Goal: Task Accomplishment & Management: Complete application form

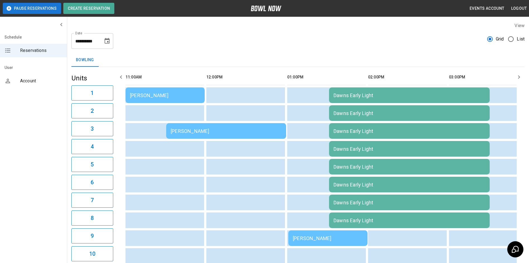
click at [364, 97] on div "Dawns Early Light" at bounding box center [410, 95] width 152 height 6
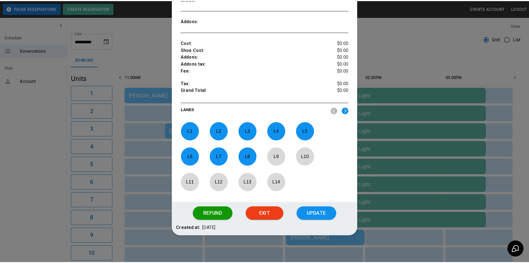
scroll to position [178, 0]
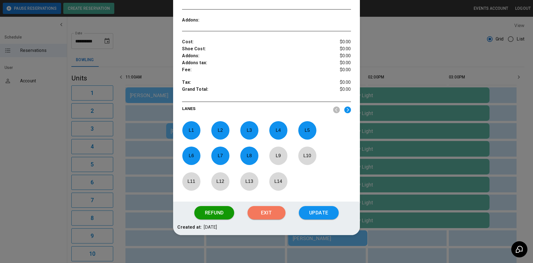
drag, startPoint x: 270, startPoint y: 209, endPoint x: 274, endPoint y: 196, distance: 13.8
click at [270, 209] on button "Exit" at bounding box center [267, 212] width 38 height 13
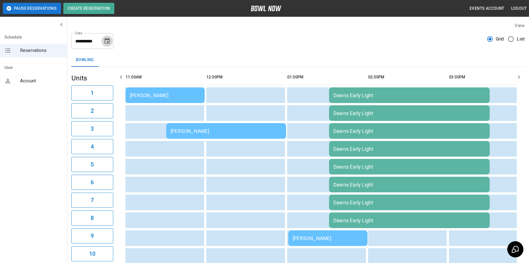
click at [105, 41] on icon "Choose date, selected date is Aug 19, 2025" at bounding box center [107, 41] width 7 height 7
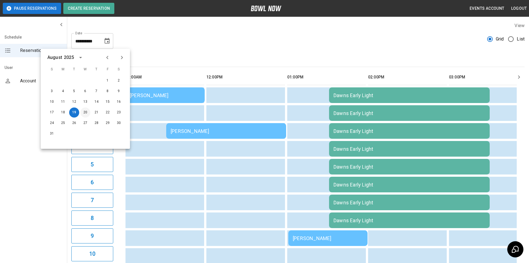
click at [87, 111] on button "20" at bounding box center [85, 112] width 10 height 10
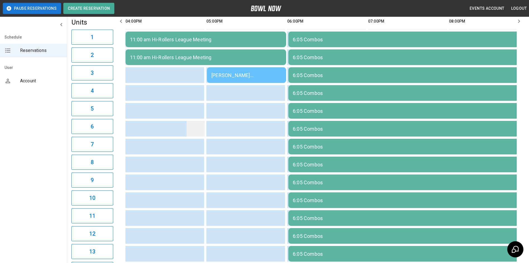
scroll to position [0, 0]
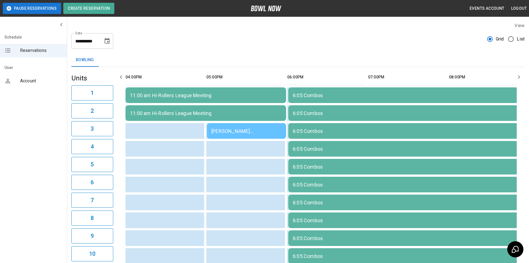
click at [111, 45] on button "Choose date, selected date is Aug 20, 2025" at bounding box center [107, 40] width 11 height 11
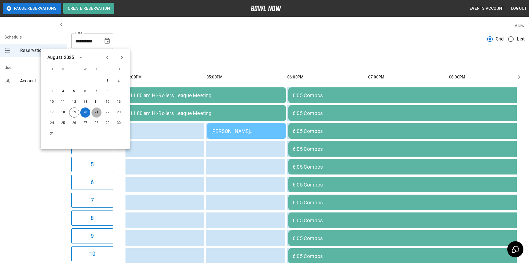
click at [96, 113] on button "21" at bounding box center [96, 112] width 10 height 10
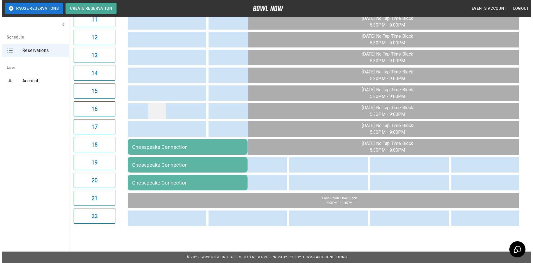
scroll to position [256, 0]
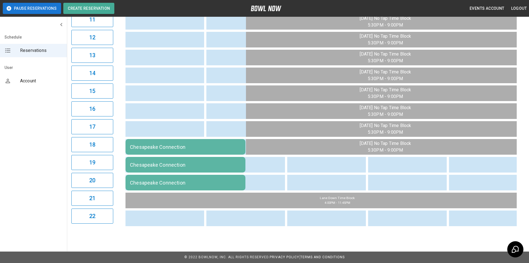
click at [151, 144] on div "Chesapeake Connection" at bounding box center [185, 147] width 111 height 6
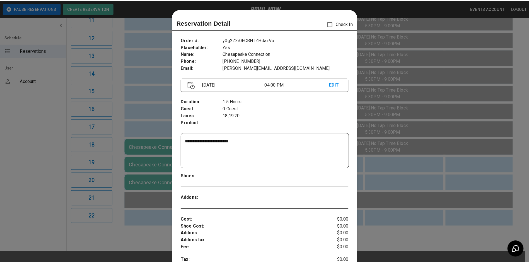
scroll to position [9, 0]
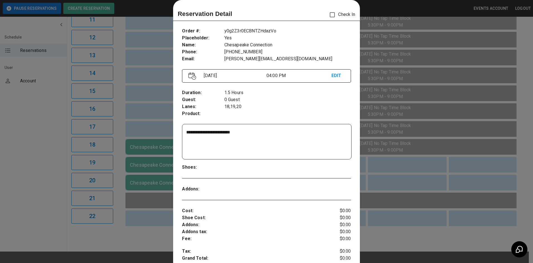
click at [50, 141] on div at bounding box center [266, 131] width 533 height 263
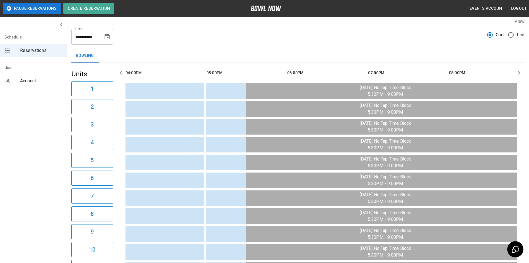
scroll to position [0, 0]
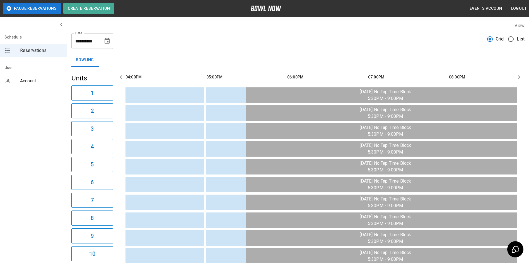
click at [105, 44] on icon "Choose date, selected date is Aug 21, 2025" at bounding box center [107, 41] width 7 height 7
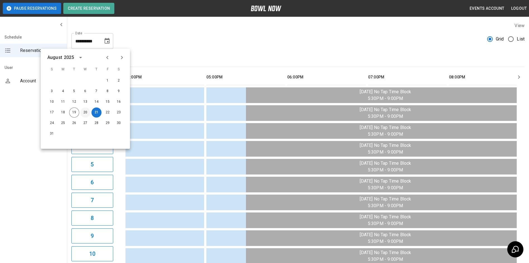
click at [85, 112] on button "20" at bounding box center [85, 112] width 10 height 10
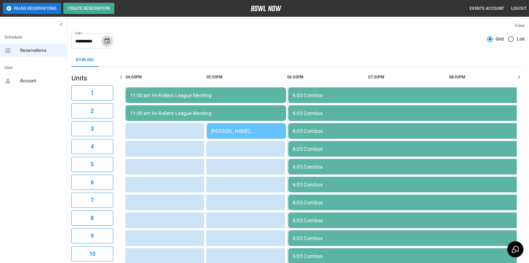
click at [108, 42] on icon "Choose date, selected date is Aug 20, 2025" at bounding box center [107, 41] width 5 height 6
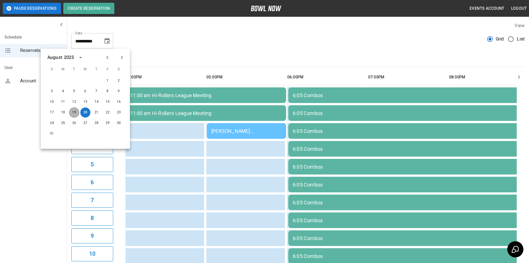
click at [75, 115] on button "19" at bounding box center [74, 112] width 10 height 10
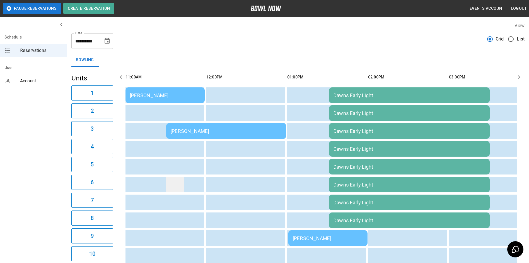
click at [175, 184] on td "sticky table" at bounding box center [175, 185] width 18 height 16
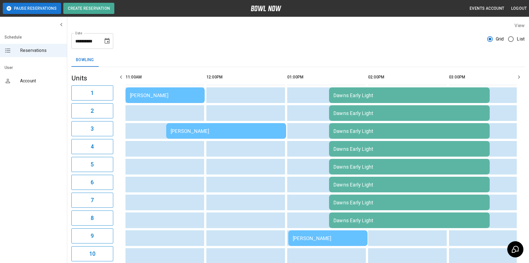
click at [336, 97] on div "Dawns Early Light" at bounding box center [410, 95] width 152 height 6
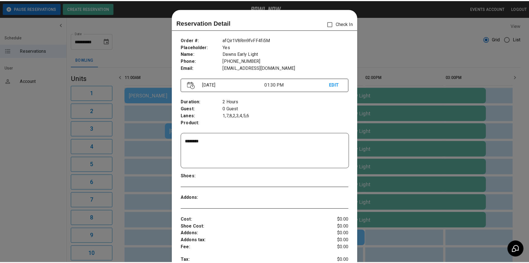
scroll to position [9, 0]
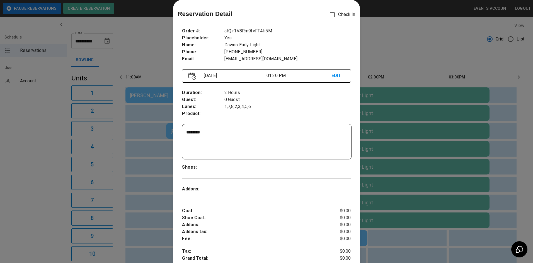
click at [380, 54] on div at bounding box center [266, 131] width 533 height 263
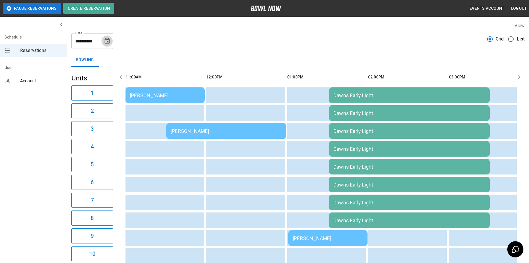
click at [108, 43] on icon "Choose date, selected date is Aug 19, 2025" at bounding box center [107, 41] width 7 height 7
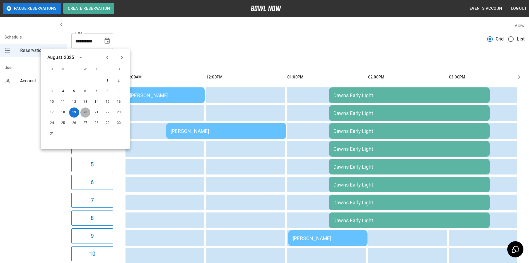
click at [86, 114] on button "20" at bounding box center [85, 112] width 10 height 10
type input "**********"
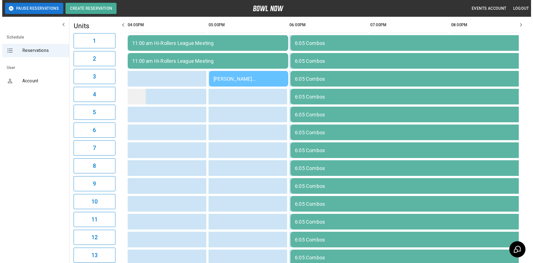
scroll to position [0, 0]
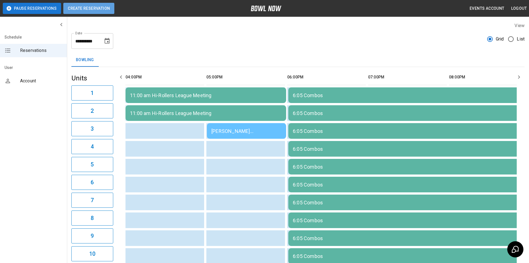
click at [93, 13] on button "Create Reservation" at bounding box center [88, 8] width 51 height 11
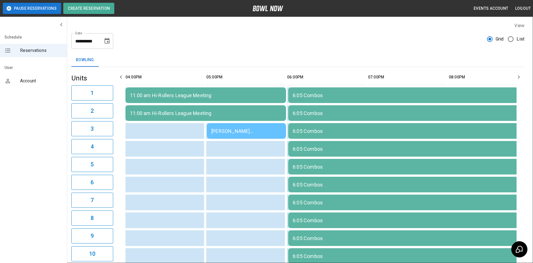
type input "**********"
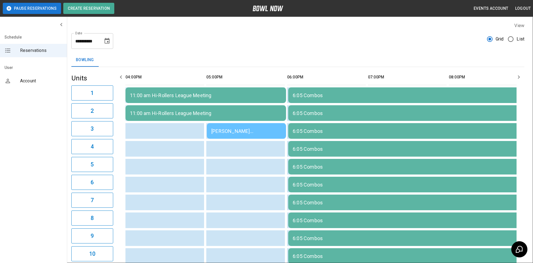
type input "*"
type textarea "**********"
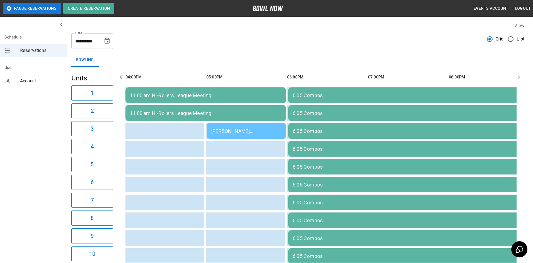
type input "***"
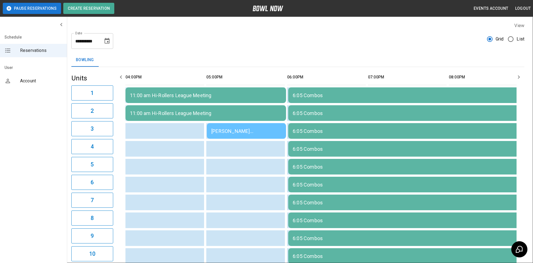
type input "**********"
drag, startPoint x: 220, startPoint y: 183, endPoint x: 192, endPoint y: 176, distance: 29.1
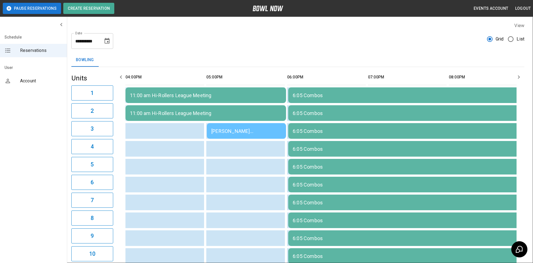
drag, startPoint x: 270, startPoint y: 189, endPoint x: 278, endPoint y: 189, distance: 7.8
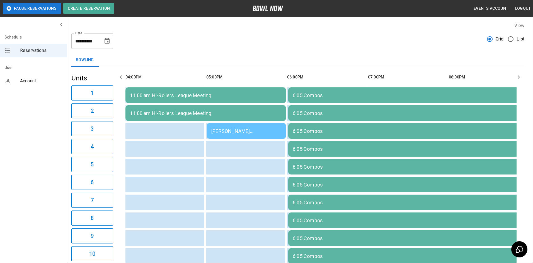
type input "**********"
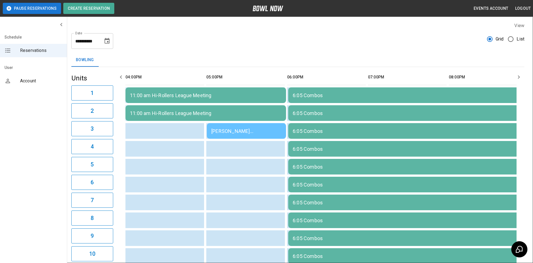
type input "**********"
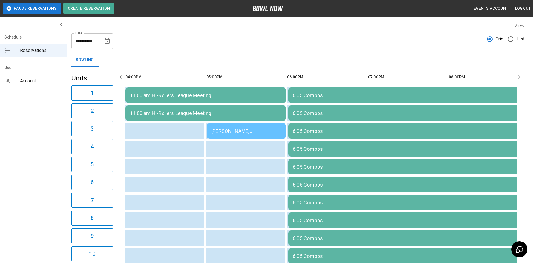
drag, startPoint x: 319, startPoint y: 143, endPoint x: 335, endPoint y: 170, distance: 31.6
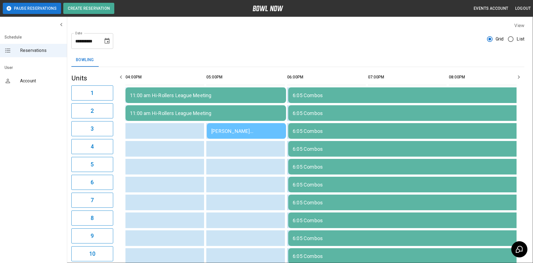
drag, startPoint x: 226, startPoint y: 158, endPoint x: 290, endPoint y: 198, distance: 74.9
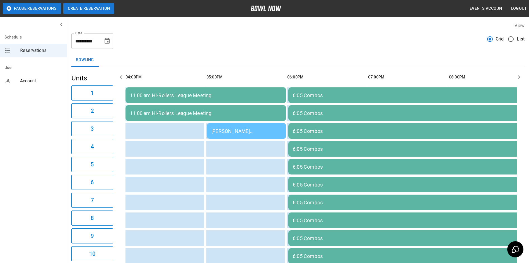
click at [96, 11] on button "Create Reservation" at bounding box center [88, 8] width 51 height 11
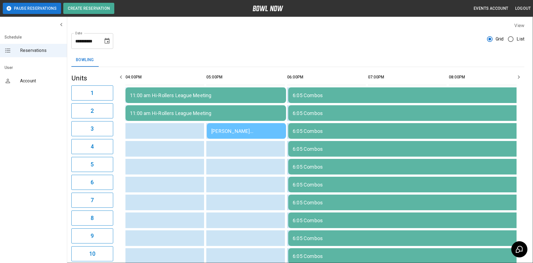
type input "**********"
type input "***"
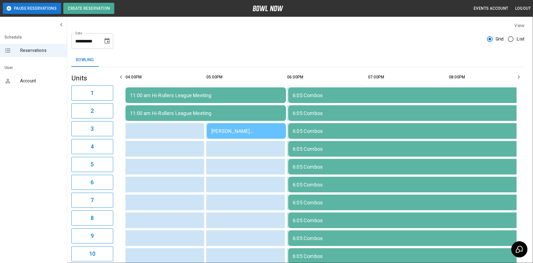
drag, startPoint x: 223, startPoint y: 91, endPoint x: 230, endPoint y: 96, distance: 8.0
type input "**********"
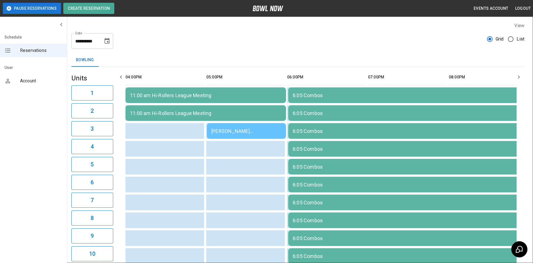
type input "**********"
type textarea "**********"
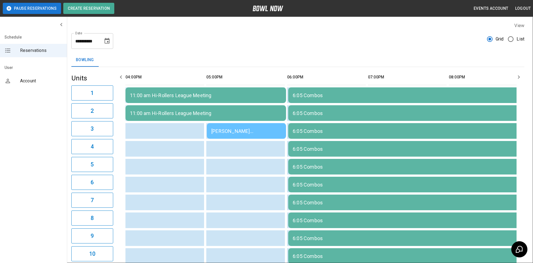
scroll to position [84, 0]
drag, startPoint x: 293, startPoint y: 231, endPoint x: 293, endPoint y: 228, distance: 3.9
drag, startPoint x: 293, startPoint y: 228, endPoint x: 211, endPoint y: 213, distance: 83.0
drag, startPoint x: 223, startPoint y: 212, endPoint x: 227, endPoint y: 212, distance: 4.7
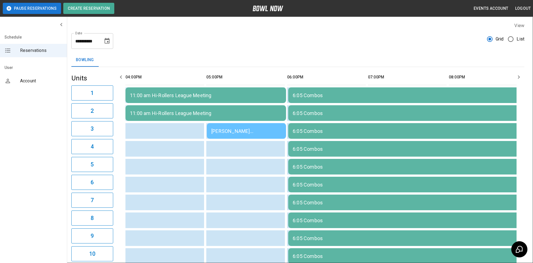
drag, startPoint x: 250, startPoint y: 212, endPoint x: 276, endPoint y: 212, distance: 25.7
drag, startPoint x: 276, startPoint y: 212, endPoint x: 288, endPoint y: 211, distance: 11.2
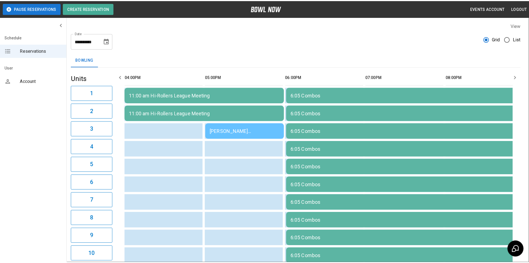
scroll to position [129, 0]
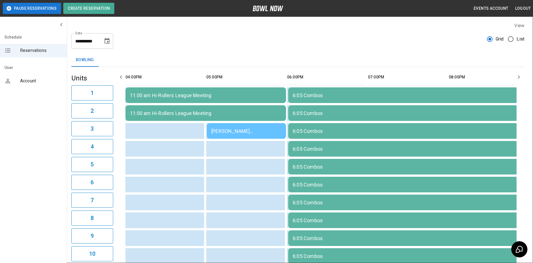
type input "**"
type input "**********"
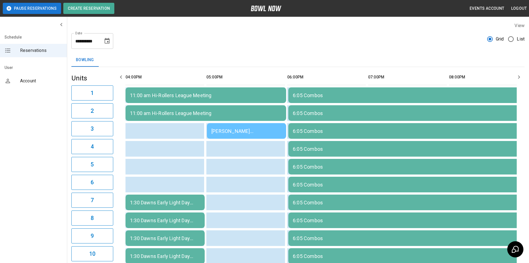
click at [105, 42] on icon "Choose date, selected date is Aug 20, 2025" at bounding box center [107, 41] width 7 height 7
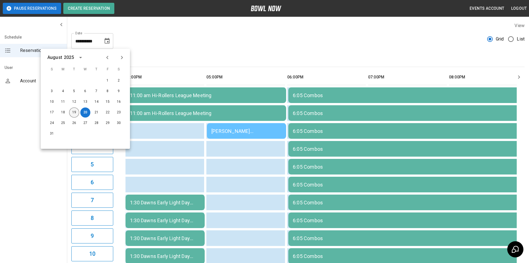
click at [76, 111] on button "19" at bounding box center [74, 112] width 10 height 10
type input "**********"
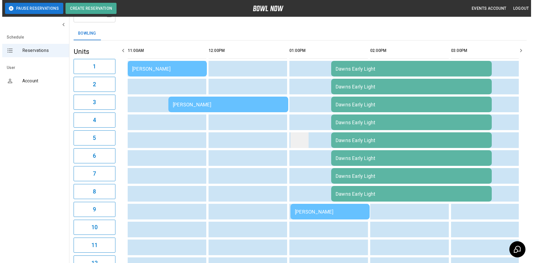
scroll to position [56, 0]
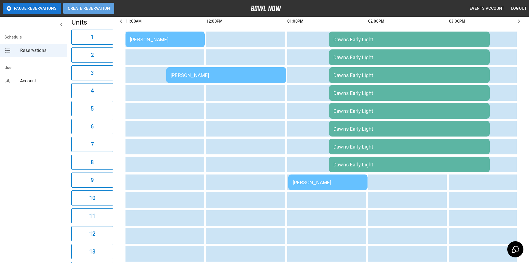
click at [99, 13] on button "Create Reservation" at bounding box center [88, 8] width 51 height 11
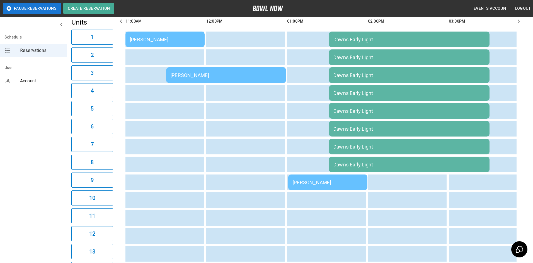
type input "**********"
type input "***"
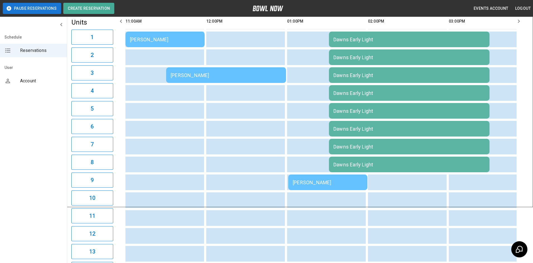
drag, startPoint x: 233, startPoint y: 91, endPoint x: 238, endPoint y: 98, distance: 8.1
type input "**********"
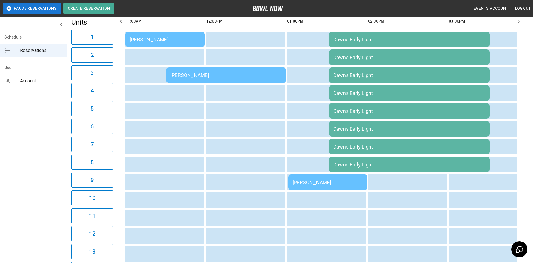
drag, startPoint x: 273, startPoint y: 187, endPoint x: 279, endPoint y: 189, distance: 6.1
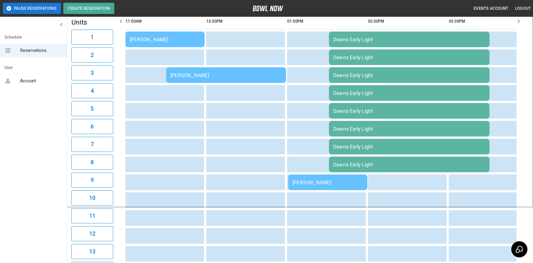
type input "**********"
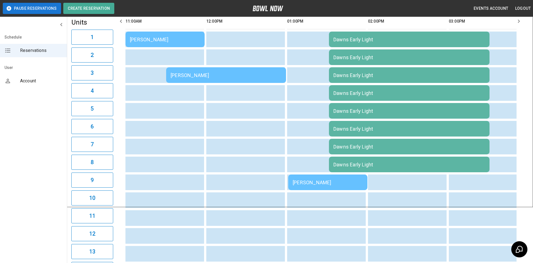
drag, startPoint x: 296, startPoint y: 104, endPoint x: 310, endPoint y: 116, distance: 17.8
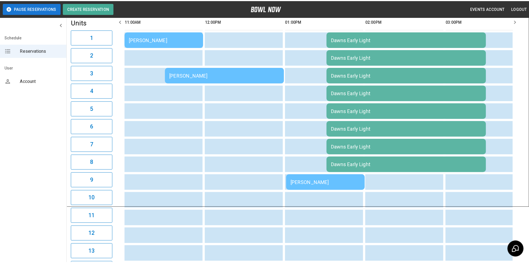
scroll to position [147, 0]
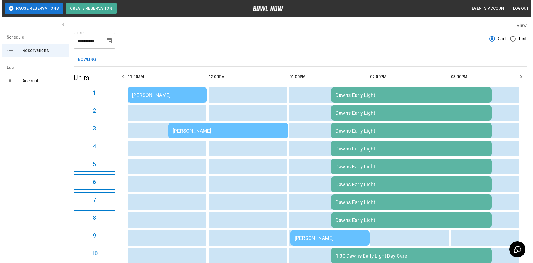
scroll to position [0, 0]
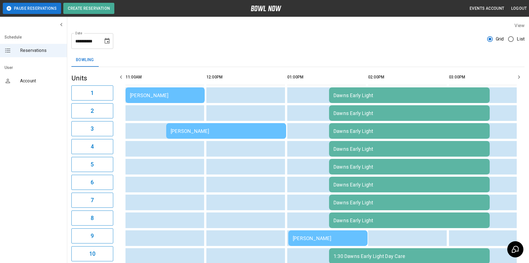
click at [176, 96] on div "[PERSON_NAME]" at bounding box center [165, 95] width 70 height 6
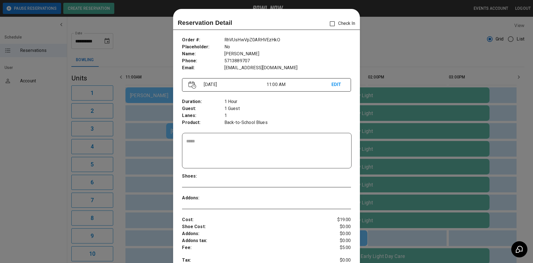
scroll to position [9, 0]
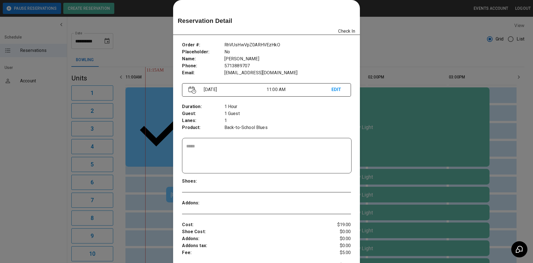
drag, startPoint x: 373, startPoint y: 39, endPoint x: 377, endPoint y: 119, distance: 79.6
click at [374, 39] on div at bounding box center [266, 131] width 533 height 263
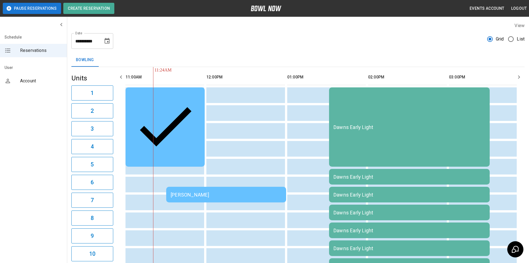
click at [258, 192] on div "[PERSON_NAME]" at bounding box center [226, 195] width 111 height 6
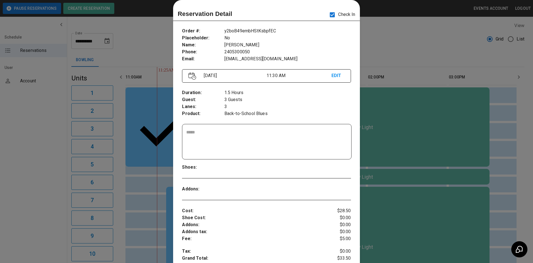
click at [381, 28] on div at bounding box center [266, 131] width 533 height 263
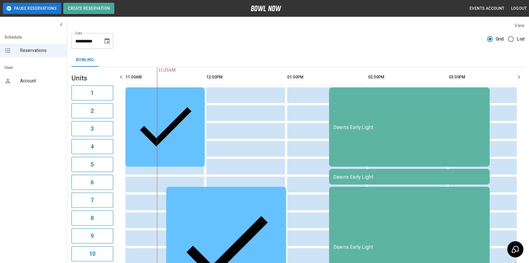
click at [274, 187] on td "[PERSON_NAME]" at bounding box center [226, 247] width 120 height 120
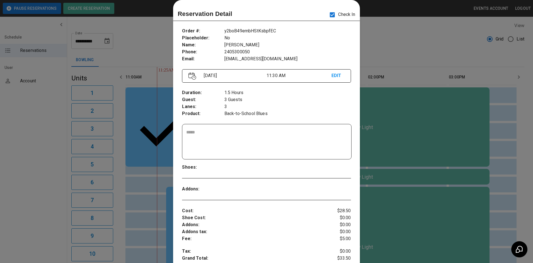
click at [399, 52] on div at bounding box center [266, 131] width 533 height 263
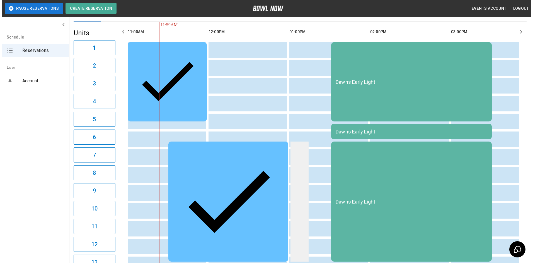
scroll to position [0, 0]
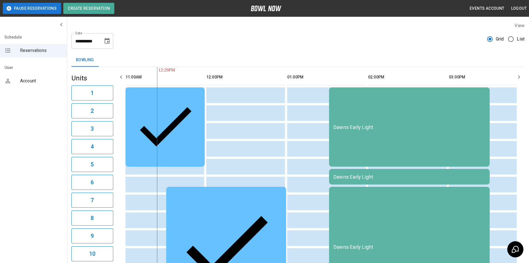
click at [386, 130] on div "Dawns Early Light" at bounding box center [410, 127] width 152 height 6
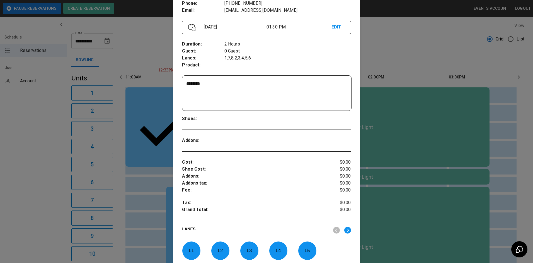
scroll to position [65, 0]
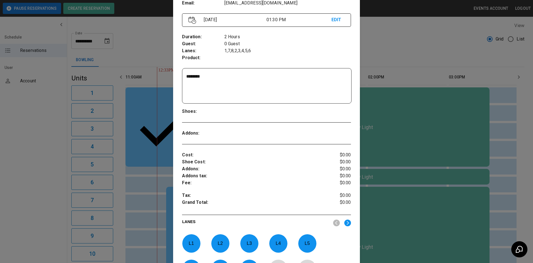
click at [513, 151] on div at bounding box center [266, 131] width 533 height 263
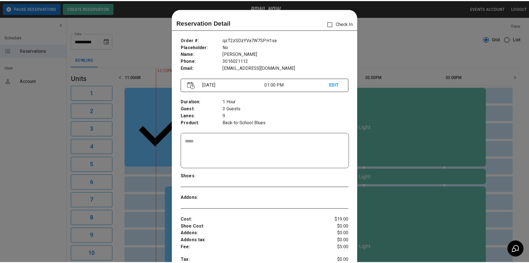
scroll to position [9, 0]
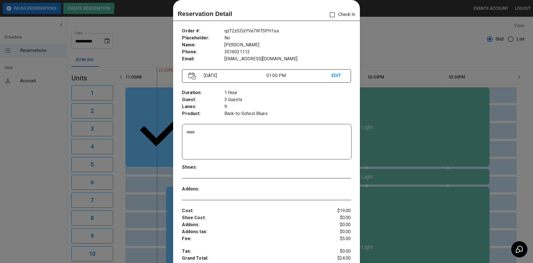
click at [383, 240] on div at bounding box center [266, 131] width 533 height 263
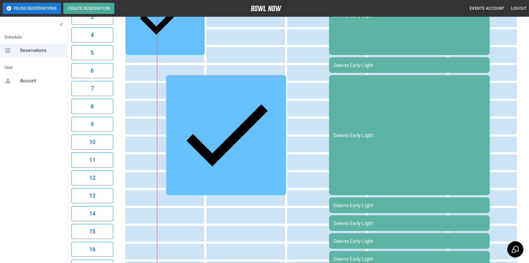
scroll to position [56, 0]
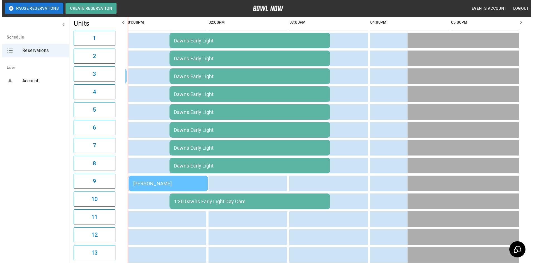
scroll to position [112, 0]
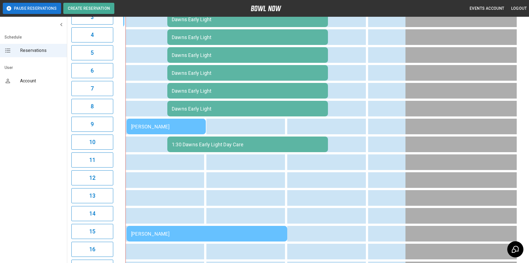
click at [195, 238] on td "[PERSON_NAME]" at bounding box center [207, 234] width 161 height 16
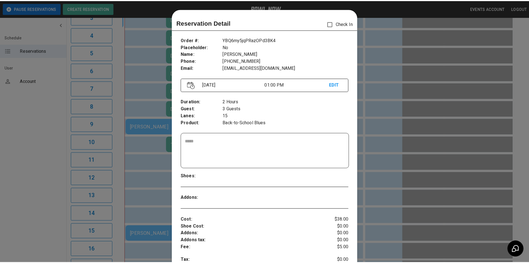
scroll to position [9, 0]
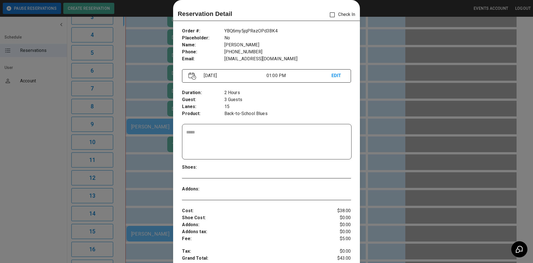
click at [391, 91] on div at bounding box center [266, 131] width 533 height 263
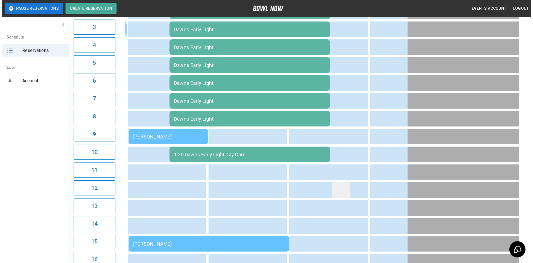
scroll to position [117, 0]
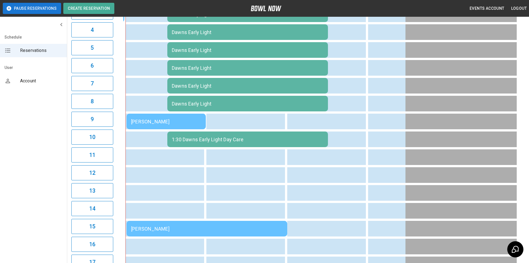
click at [156, 125] on td "[PERSON_NAME]" at bounding box center [166, 122] width 79 height 16
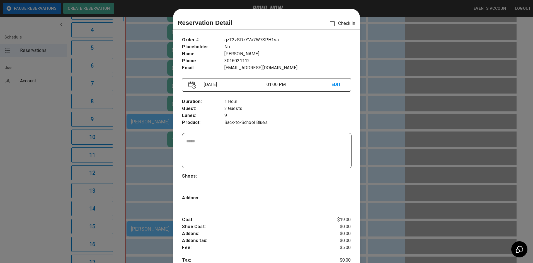
scroll to position [9, 0]
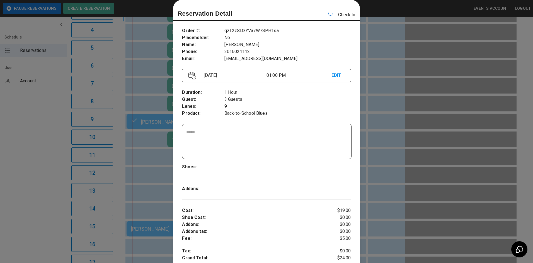
click at [381, 85] on div at bounding box center [266, 131] width 533 height 263
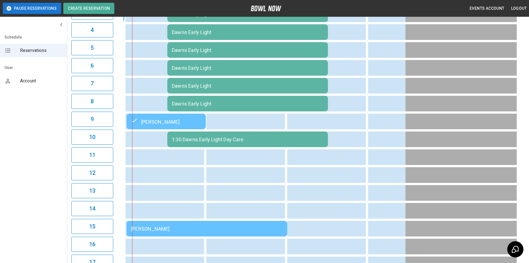
click at [167, 235] on td "[PERSON_NAME]" at bounding box center [207, 229] width 161 height 16
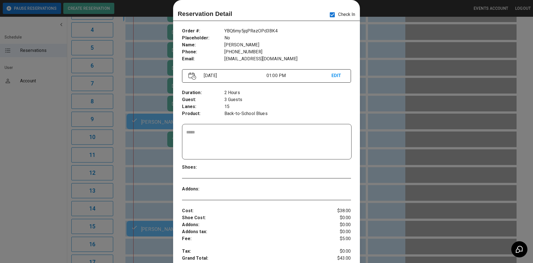
click at [388, 9] on div at bounding box center [266, 131] width 533 height 263
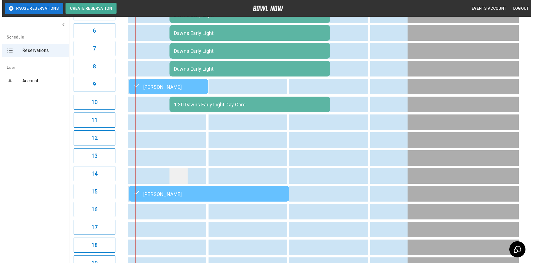
scroll to position [144, 0]
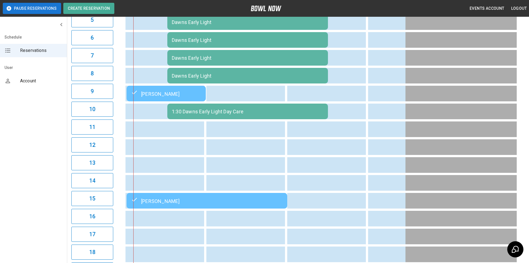
drag, startPoint x: 290, startPoint y: 40, endPoint x: 290, endPoint y: 35, distance: 4.7
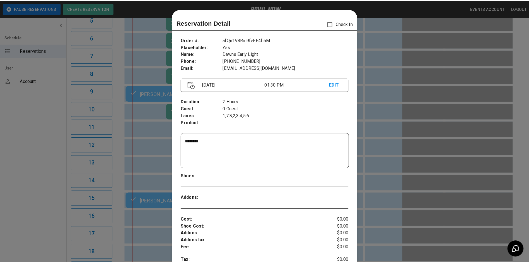
scroll to position [9, 0]
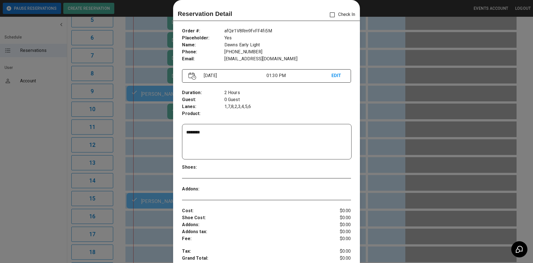
click at [414, 45] on div at bounding box center [266, 131] width 533 height 263
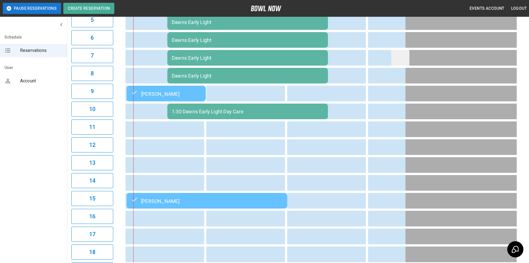
click at [395, 51] on td "sticky table" at bounding box center [400, 58] width 18 height 16
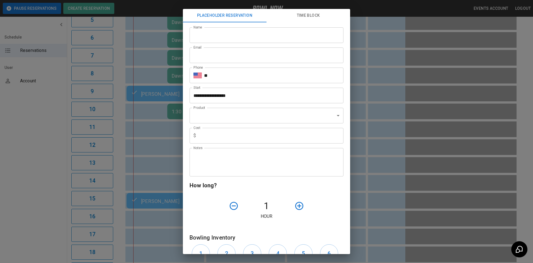
click at [372, 56] on div "**********" at bounding box center [266, 131] width 533 height 263
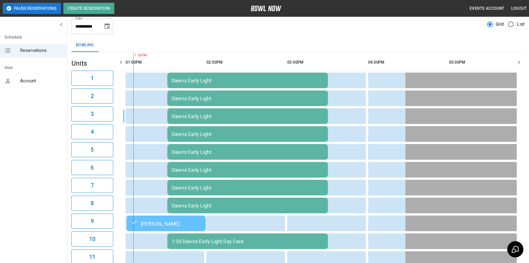
scroll to position [5, 0]
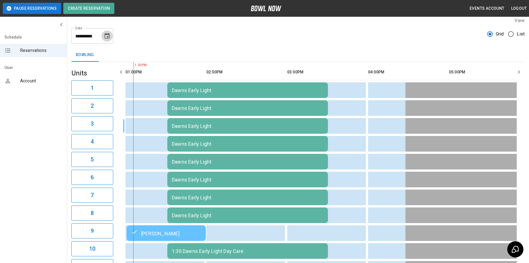
click at [107, 38] on icon "Choose date, selected date is Aug 19, 2025" at bounding box center [107, 36] width 7 height 7
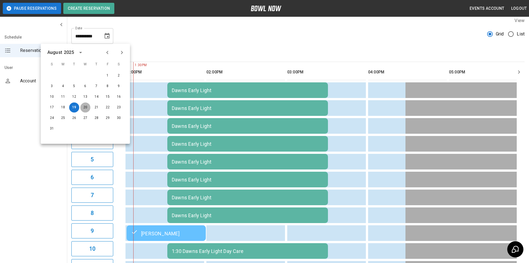
click at [88, 108] on button "20" at bounding box center [85, 107] width 10 height 10
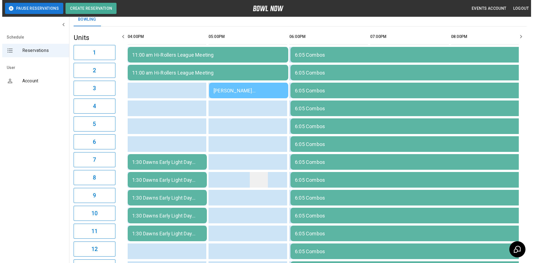
scroll to position [0, 0]
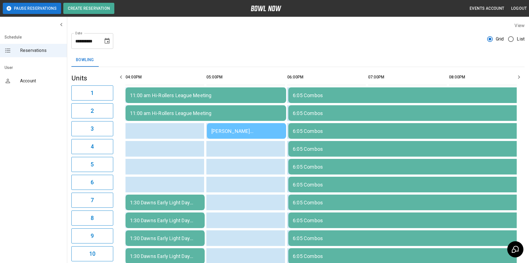
click at [241, 132] on div "[PERSON_NAME] [PERSON_NAME]" at bounding box center [246, 131] width 70 height 6
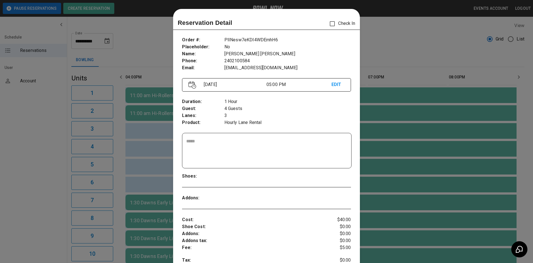
scroll to position [9, 0]
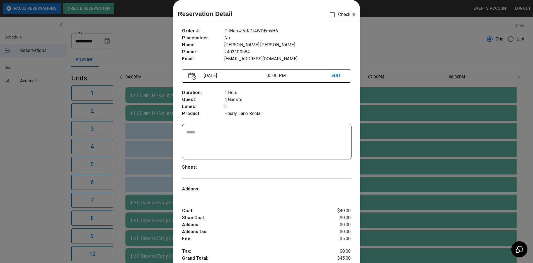
click at [391, 56] on div at bounding box center [266, 131] width 533 height 263
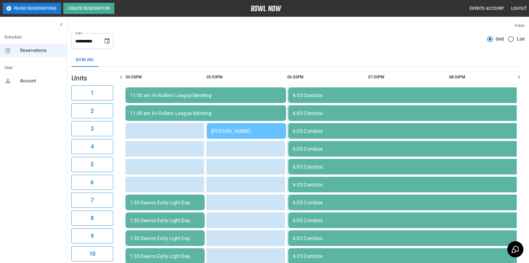
click at [227, 128] on div "[PERSON_NAME] [PERSON_NAME]" at bounding box center [246, 131] width 70 height 6
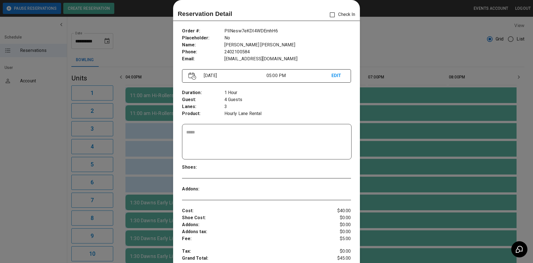
click at [388, 51] on div at bounding box center [266, 131] width 533 height 263
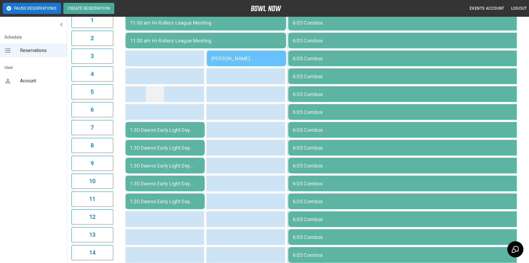
scroll to position [0, 0]
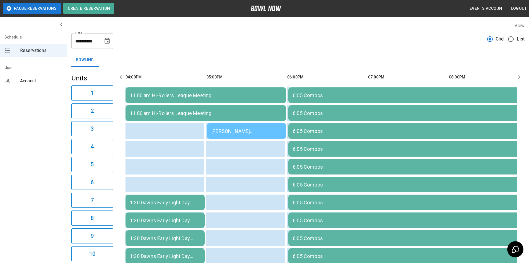
click at [107, 39] on icon "Choose date, selected date is Aug 20, 2025" at bounding box center [107, 41] width 5 height 6
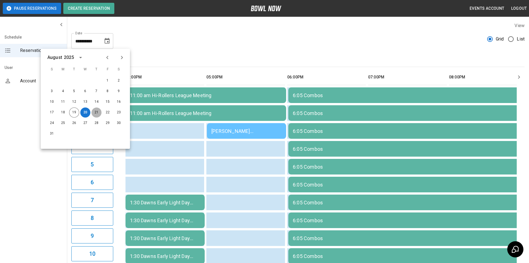
click at [96, 111] on button "21" at bounding box center [96, 112] width 10 height 10
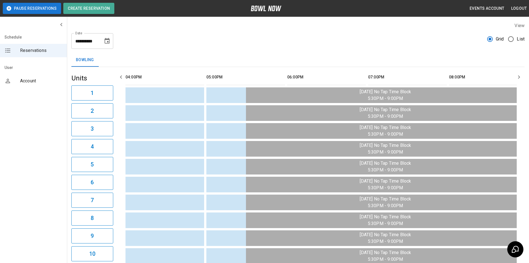
click at [107, 40] on icon "Choose date, selected date is Aug 21, 2025" at bounding box center [107, 41] width 5 height 6
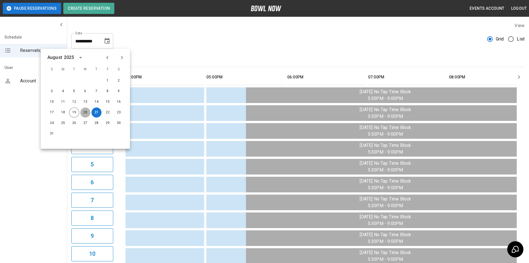
click at [85, 110] on button "20" at bounding box center [85, 112] width 10 height 10
type input "**********"
